Goal: Find contact information: Find contact information

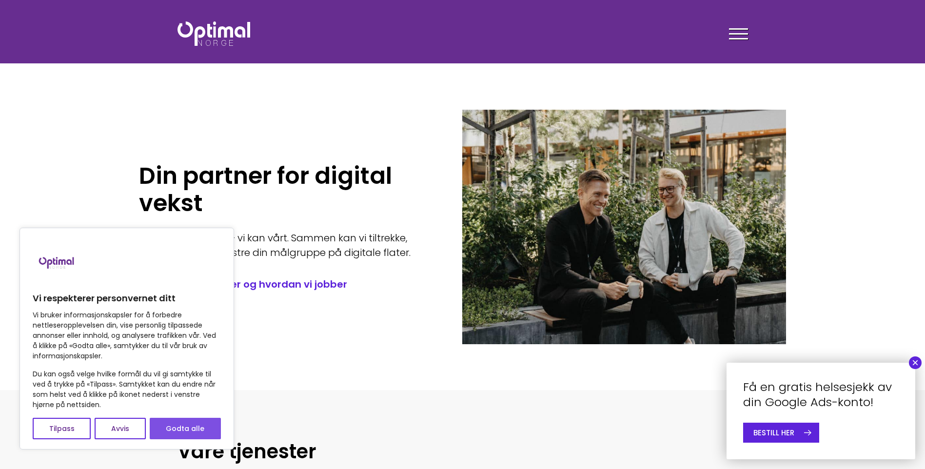
click at [187, 425] on button "Godta alle" at bounding box center [185, 428] width 71 height 21
checkbox input "true"
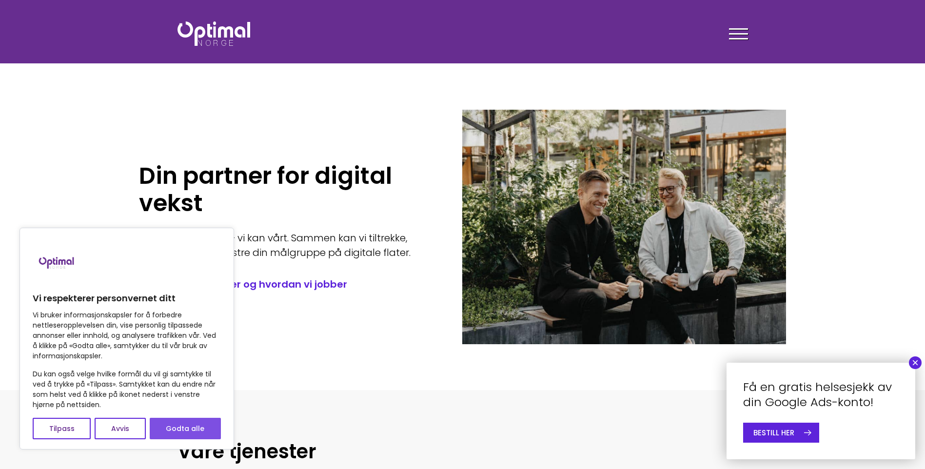
checkbox input "true"
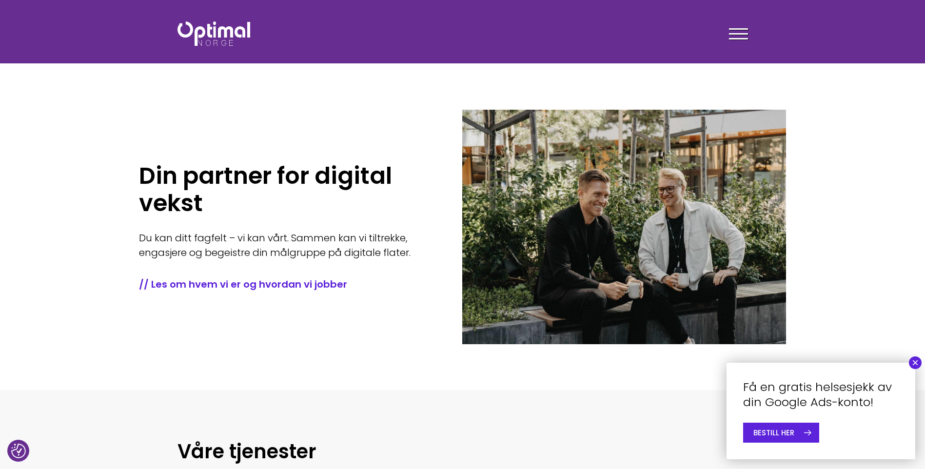
click at [746, 29] on span at bounding box center [738, 28] width 19 height 1
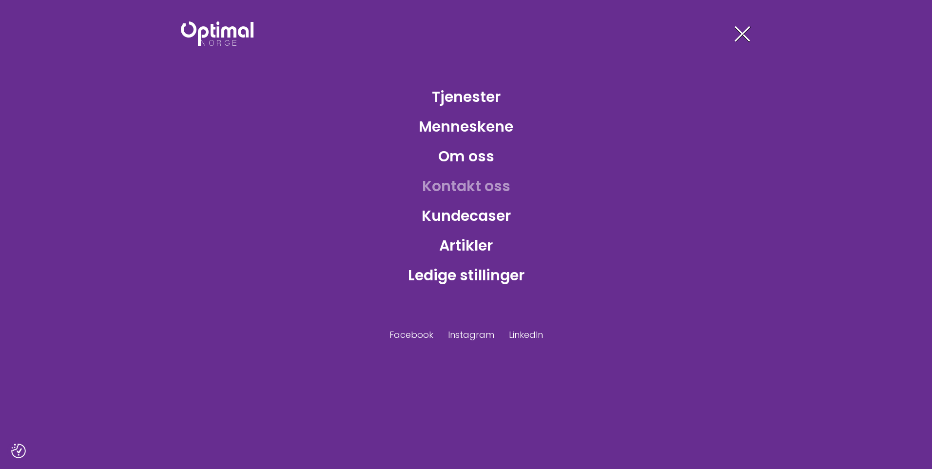
click at [490, 190] on link "Kontakt oss" at bounding box center [466, 186] width 104 height 32
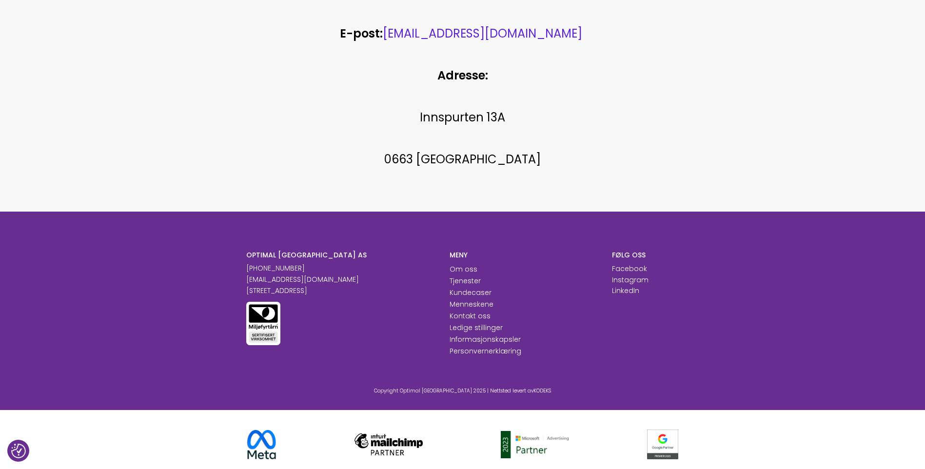
scroll to position [498, 0]
